Goal: Find specific page/section: Find specific page/section

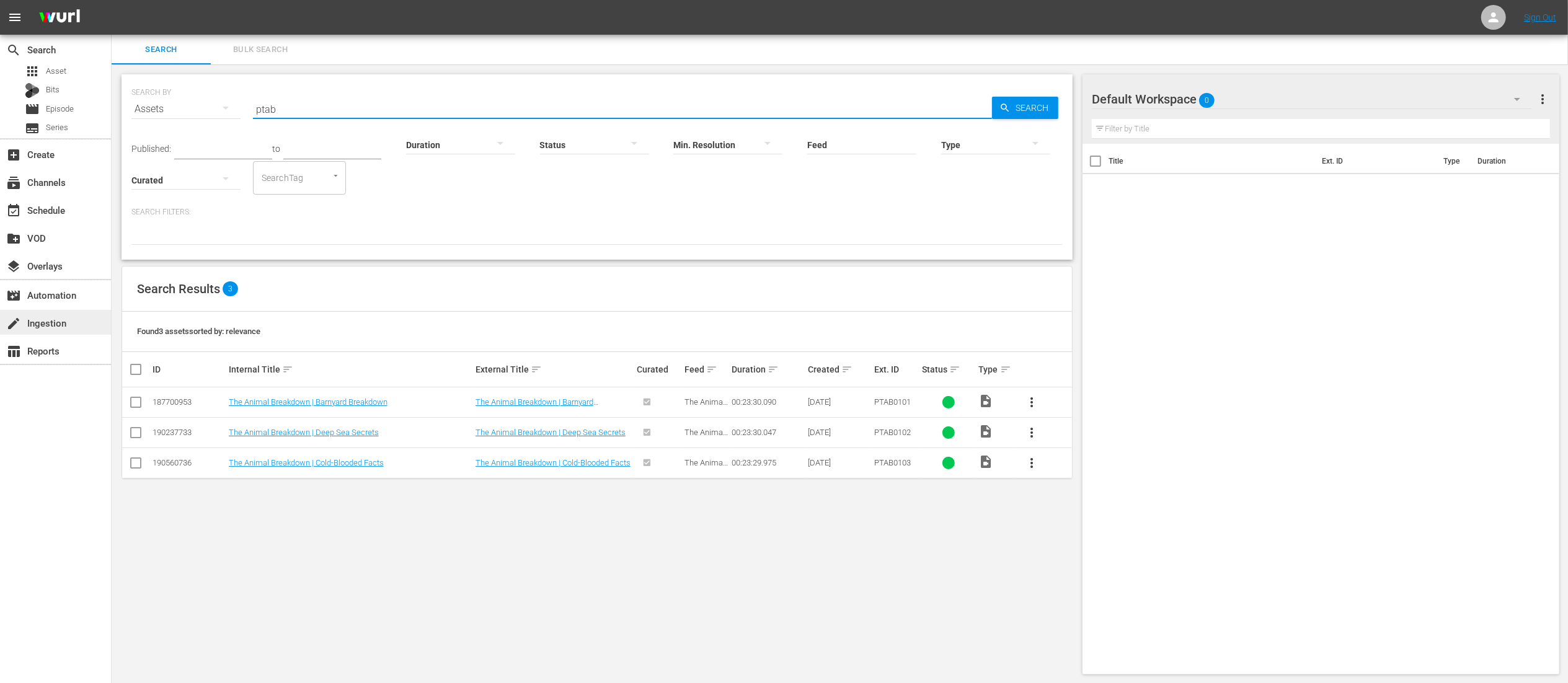
click at [52, 319] on div "create Ingestion" at bounding box center [34, 321] width 70 height 11
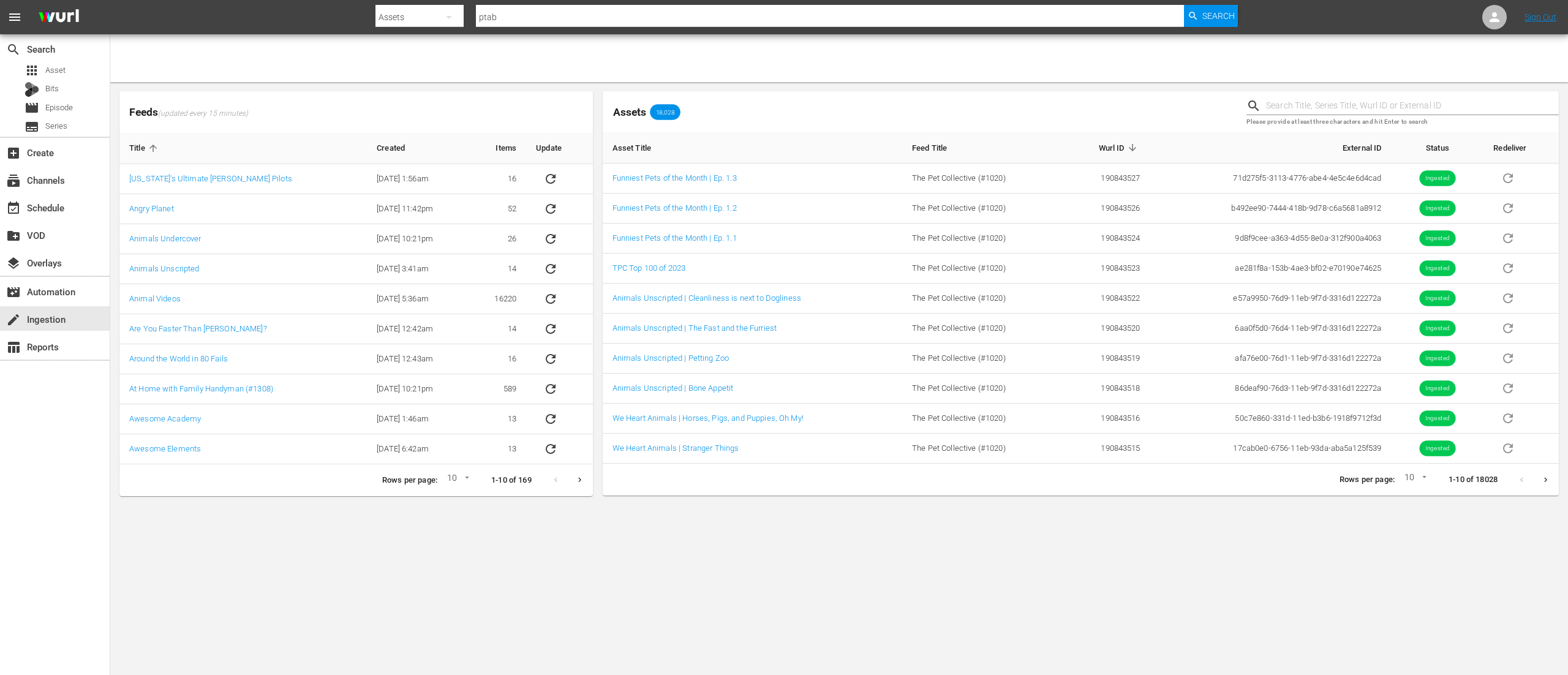
click at [773, 20] on input "ptab" at bounding box center [830, 17] width 708 height 30
type input "wprmo-18"
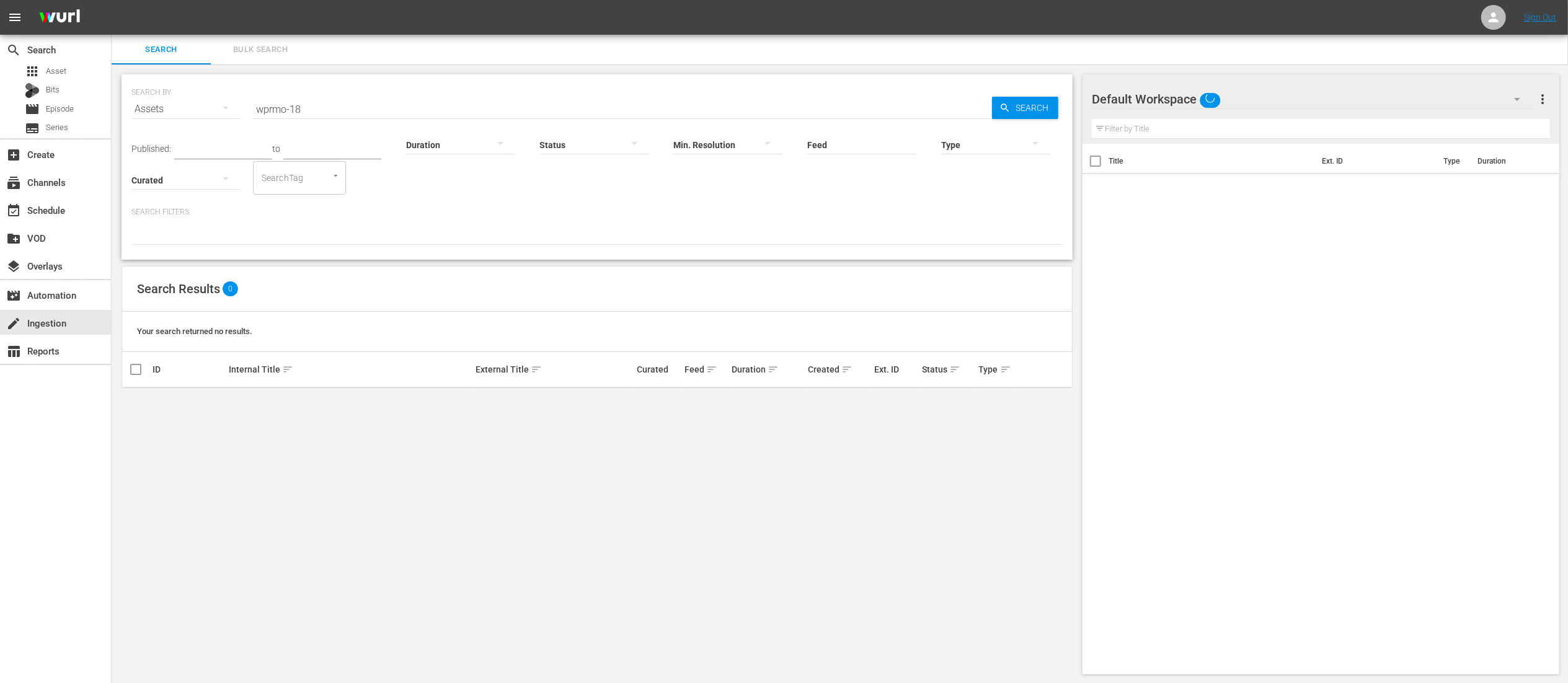
click at [288, 109] on input "wprmo-18" at bounding box center [623, 109] width 739 height 30
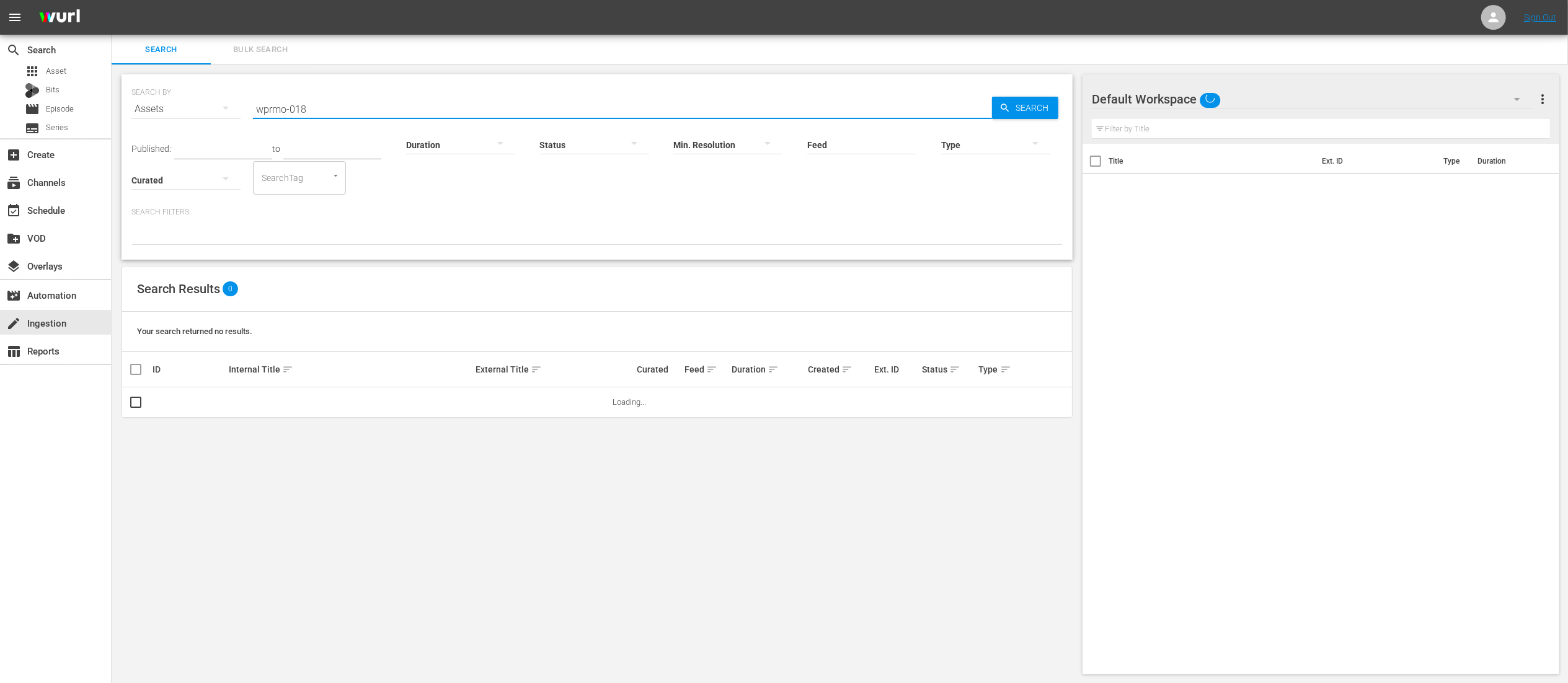
click at [314, 106] on input "wprmo-018" at bounding box center [623, 109] width 739 height 30
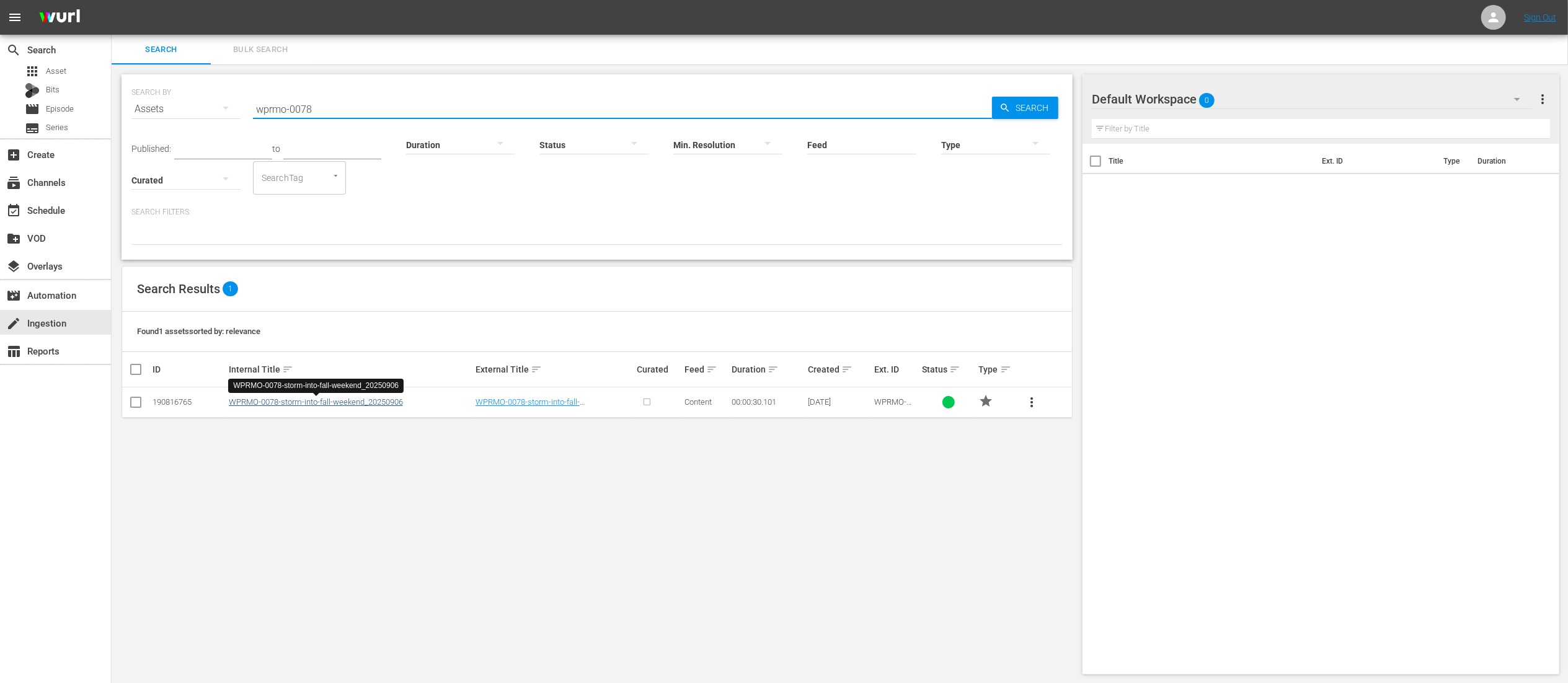
type input "wprmo-0078"
click at [322, 404] on link "WPRMO-0078-storm-into-fall-weekend_20250906" at bounding box center [316, 402] width 174 height 10
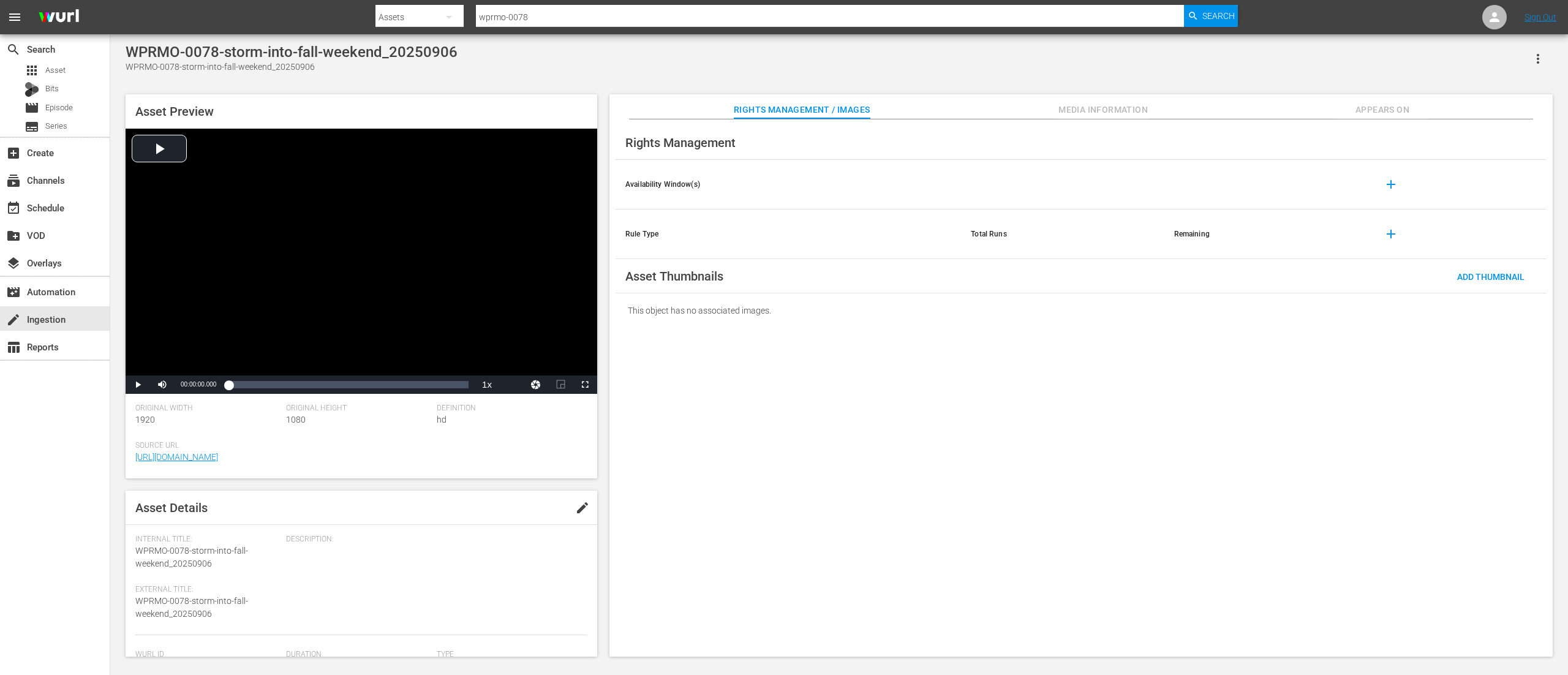
click at [1088, 113] on span "Media Information" at bounding box center [1104, 110] width 92 height 15
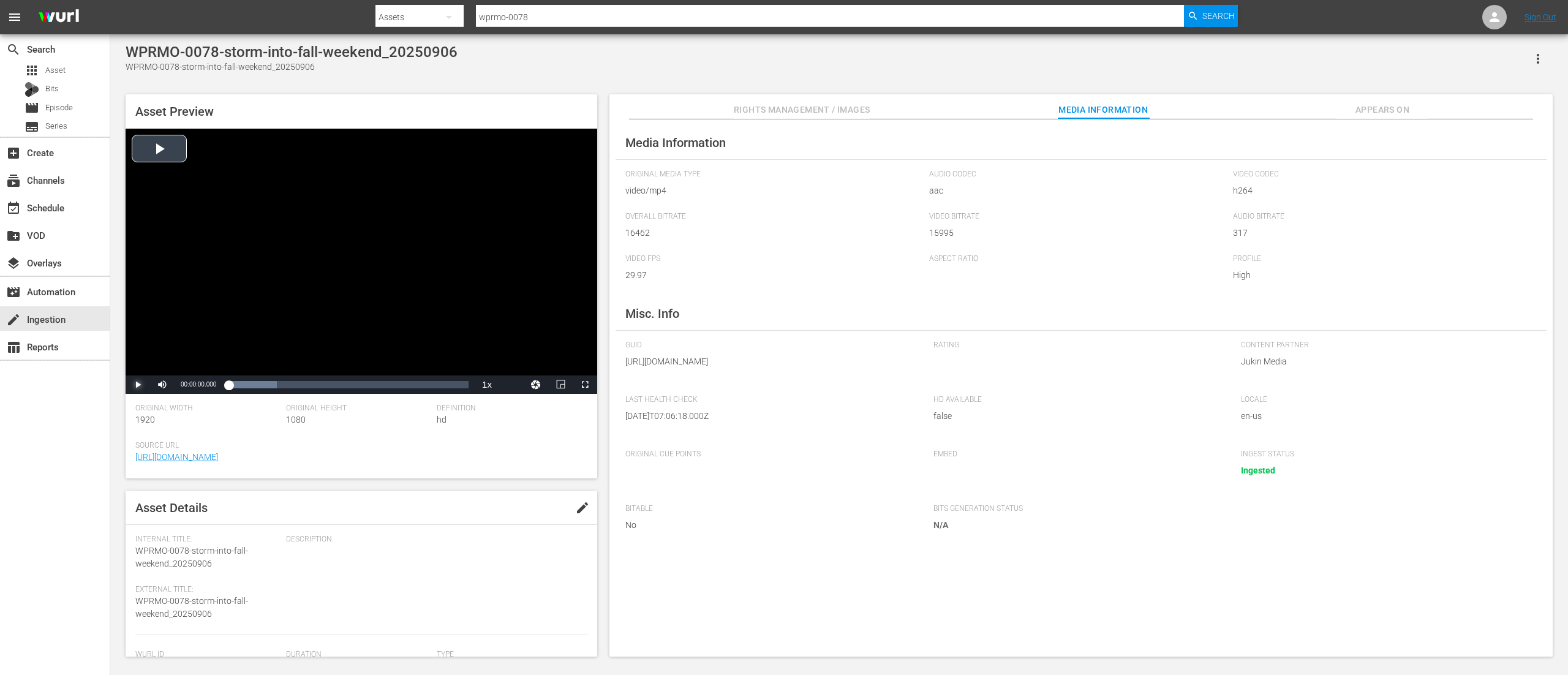
click at [138, 384] on span "Video Player" at bounding box center [138, 384] width 0 height 0
